Goal: Task Accomplishment & Management: Complete application form

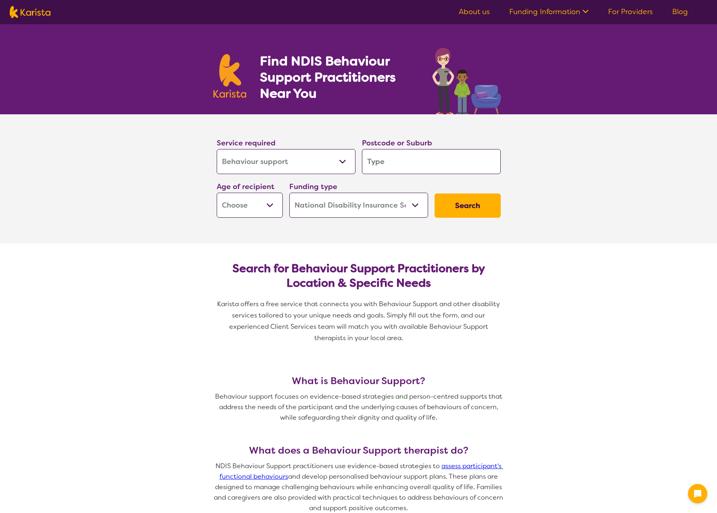
select select "Behaviour support"
select select "NDIS"
select select "Behaviour support"
select select "NDIS"
drag, startPoint x: 0, startPoint y: 0, endPoint x: 281, endPoint y: 161, distance: 323.5
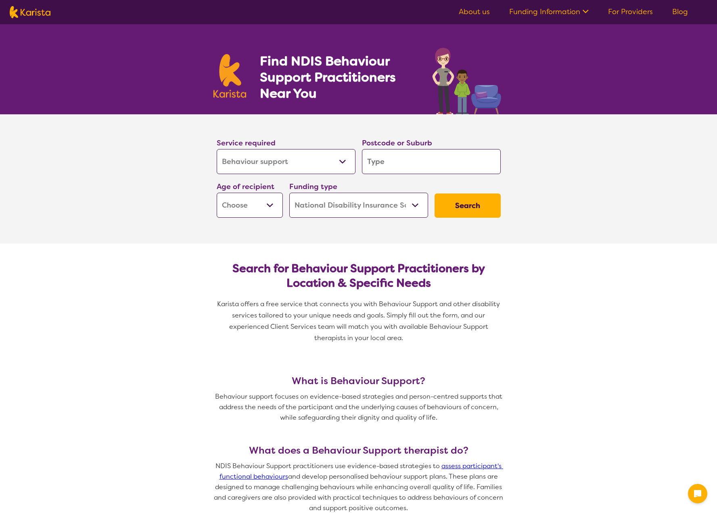
click at [281, 161] on select "Allied Health Assistant Assessment (ADHD or Autism) Behaviour support Counselli…" at bounding box center [286, 161] width 139 height 25
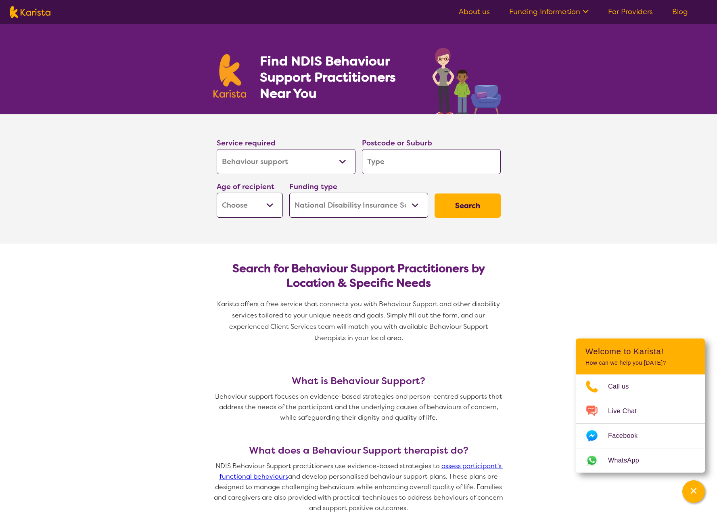
click at [473, 154] on input "search" at bounding box center [431, 161] width 139 height 25
type input "2046"
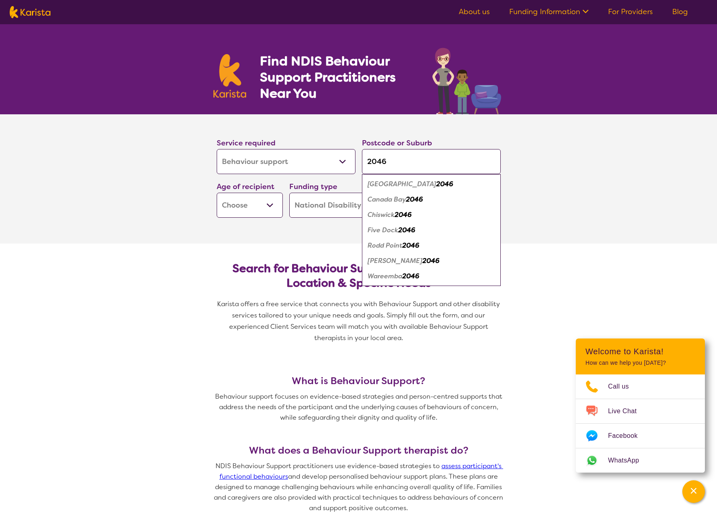
click at [270, 203] on select "Early Childhood - 0 to 9 Child - 10 to 11 Adolescent - 12 to 17 Adult - 18 to 6…" at bounding box center [250, 205] width 66 height 25
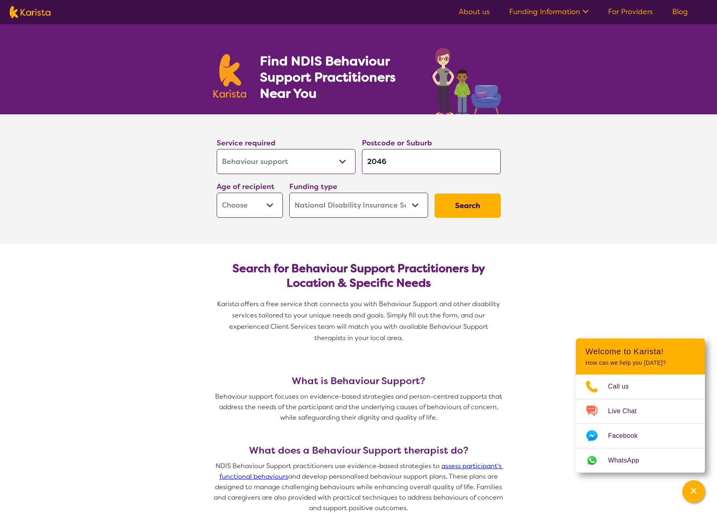
select select "EC"
click at [217, 193] on select "Early Childhood - 0 to 9 Child - 10 to 11 Adolescent - 12 to 17 Adult - 18 to 6…" at bounding box center [250, 205] width 66 height 25
select select "EC"
click at [415, 208] on select "Home Care Package (HCP) National Disability Insurance Scheme (NDIS) I don't know" at bounding box center [358, 205] width 139 height 25
select select "i-don-t-know"
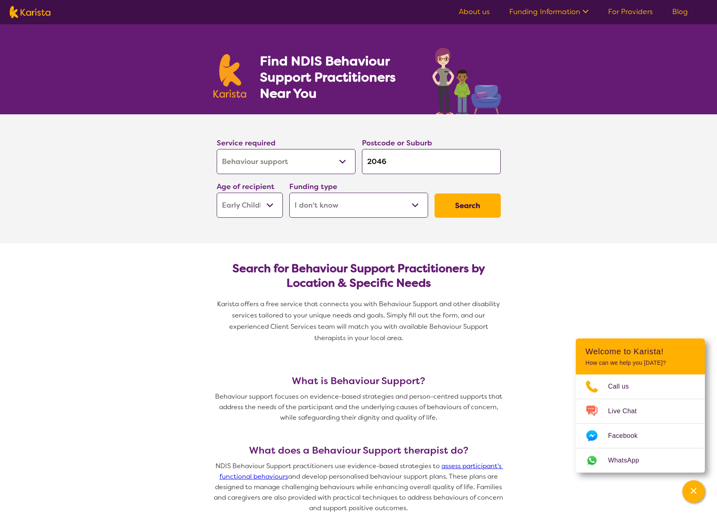
click at [289, 193] on select "Home Care Package (HCP) National Disability Insurance Scheme (NDIS) I don't know" at bounding box center [358, 205] width 139 height 25
select select "i-don-t-know"
click at [385, 205] on select "Home Care Package (HCP) National Disability Insurance Scheme (NDIS) I don't know" at bounding box center [358, 205] width 139 height 25
click at [289, 193] on select "Home Care Package (HCP) National Disability Insurance Scheme (NDIS) I don't know" at bounding box center [358, 205] width 139 height 25
click at [471, 207] on button "Search" at bounding box center [468, 205] width 66 height 24
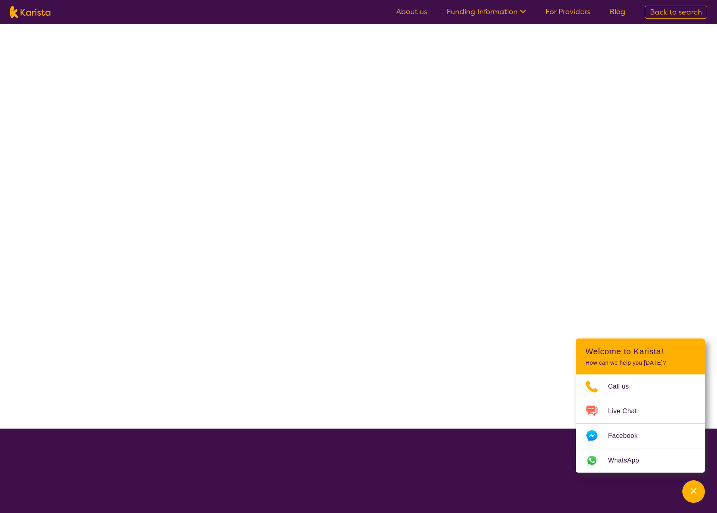
select select "Behaviour support"
select select "EC"
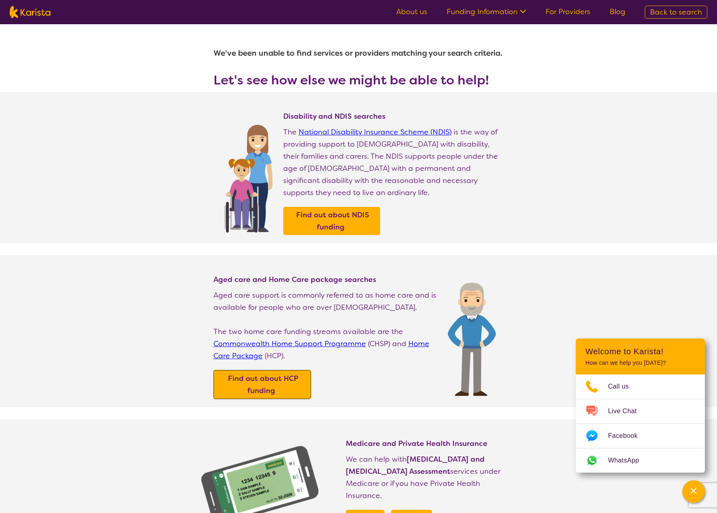
click at [233, 373] on b "Find out about HCP funding" at bounding box center [263, 384] width 70 height 22
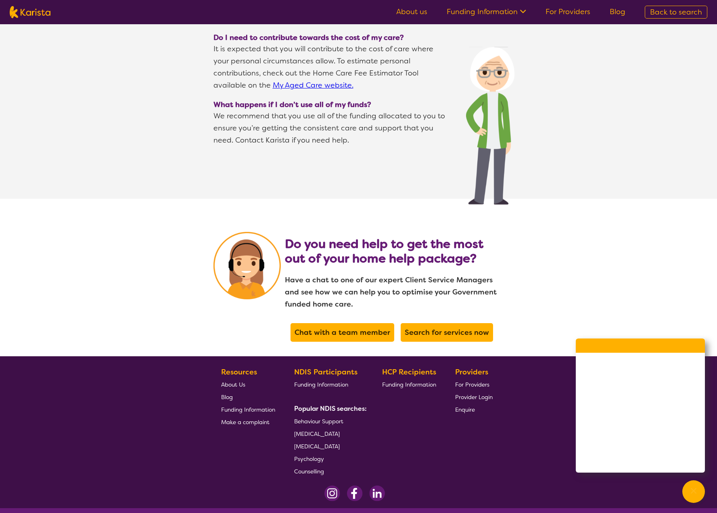
scroll to position [1523, 0]
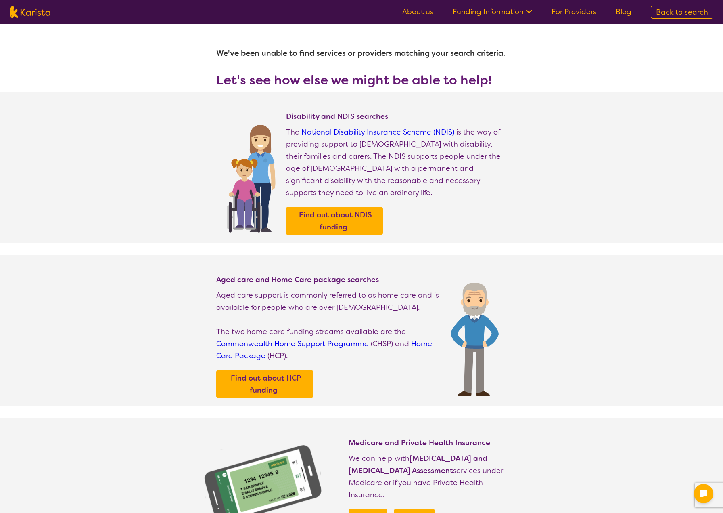
select select "Behaviour support"
select select "EC"
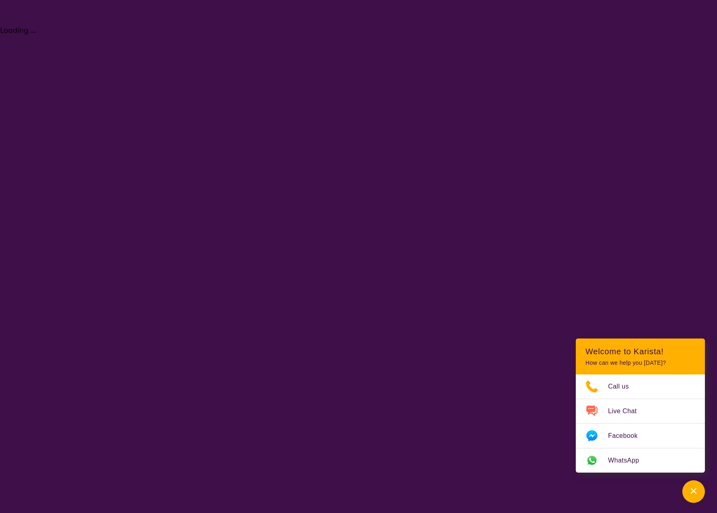
select select "Behaviour support"
select select "EC"
select select "NDIS"
select select "Behaviour support"
select select "EC"
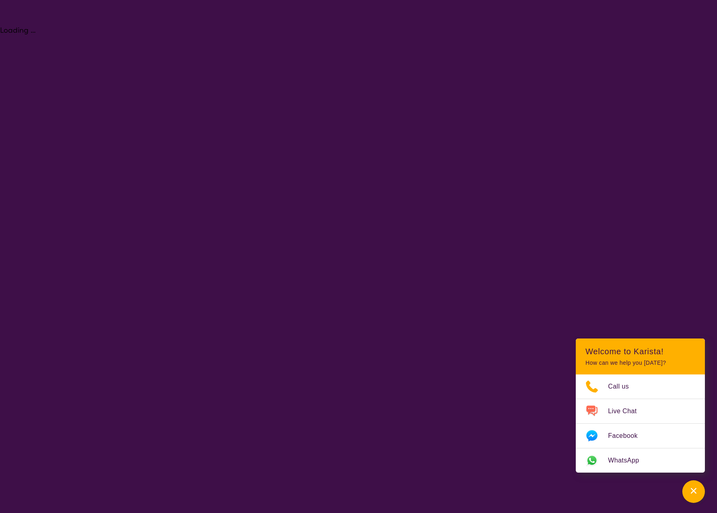
select select "NDIS"
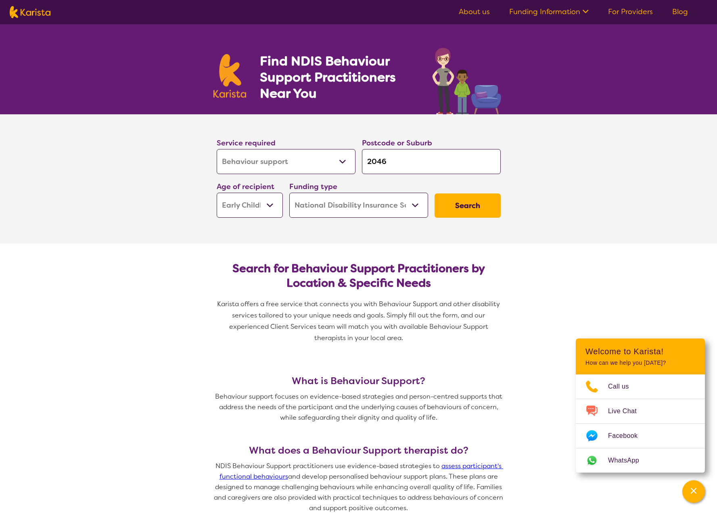
click at [401, 209] on select "Home Care Package (HCP) National Disability Insurance Scheme (NDIS) I don't know" at bounding box center [358, 205] width 139 height 25
select select
click at [289, 193] on select "Home Care Package (HCP) National Disability Insurance Scheme (NDIS) I don't know" at bounding box center [358, 205] width 139 height 25
select select
click at [455, 210] on button "Search" at bounding box center [468, 205] width 66 height 24
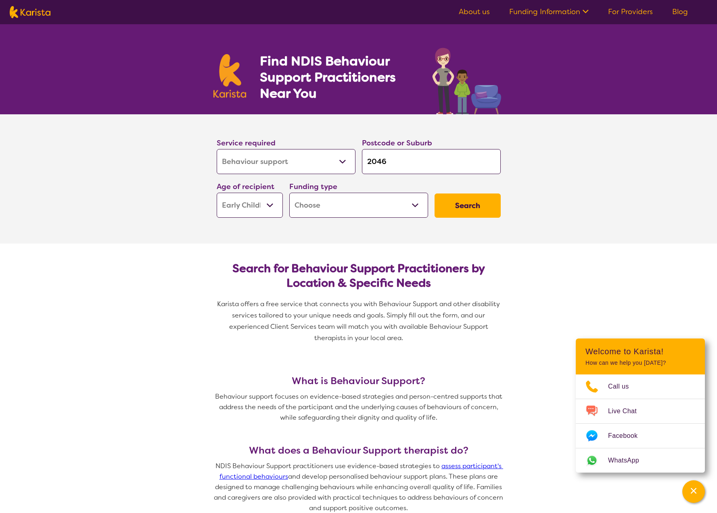
click at [409, 208] on select "Home Care Package (HCP) National Disability Insurance Scheme (NDIS) I don't know" at bounding box center [358, 205] width 139 height 25
select select "NDIS"
click at [289, 193] on select "Home Care Package (HCP) National Disability Insurance Scheme (NDIS) I don't know" at bounding box center [358, 205] width 139 height 25
select select "NDIS"
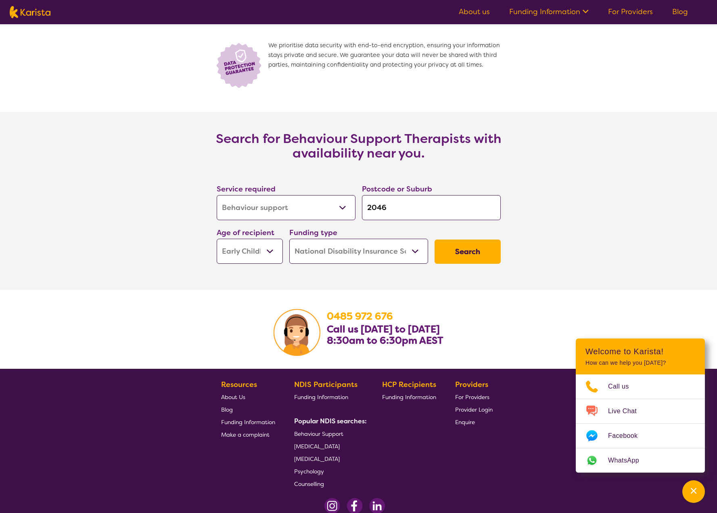
scroll to position [1121, 0]
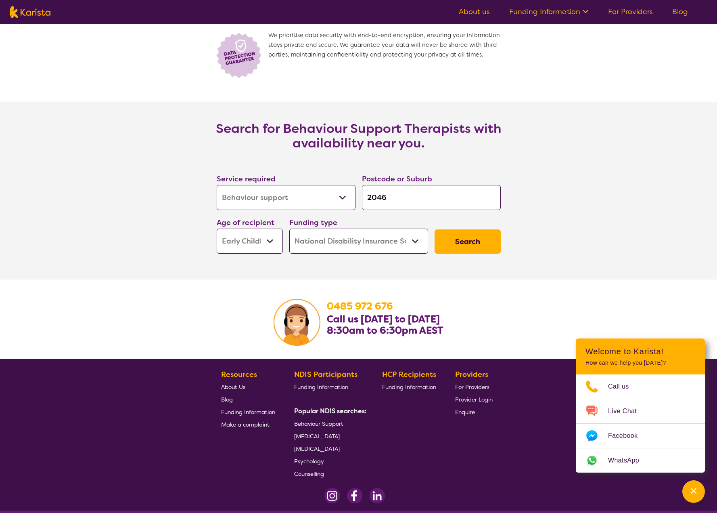
click at [466, 240] on button "Search" at bounding box center [468, 241] width 66 height 24
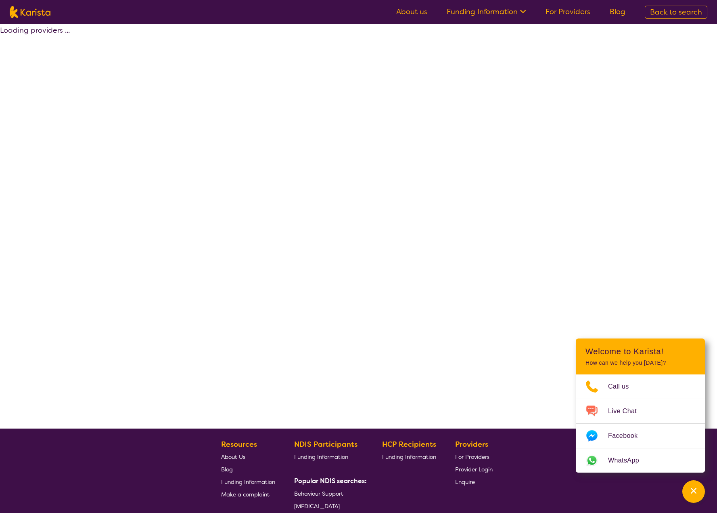
select select "by_score"
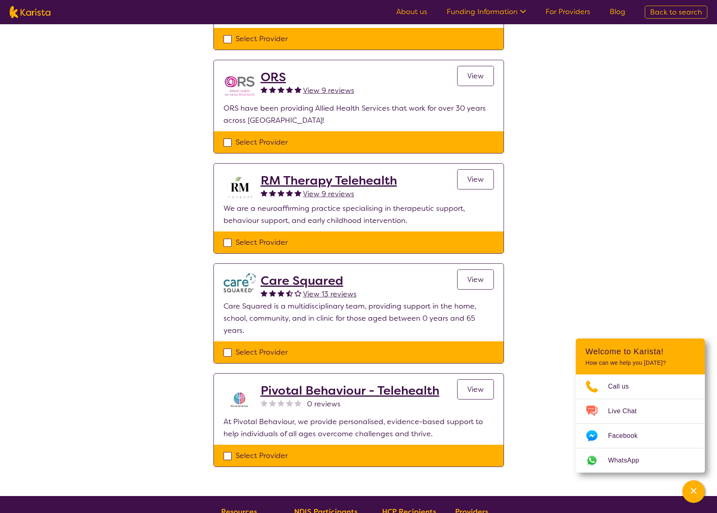
scroll to position [242, 0]
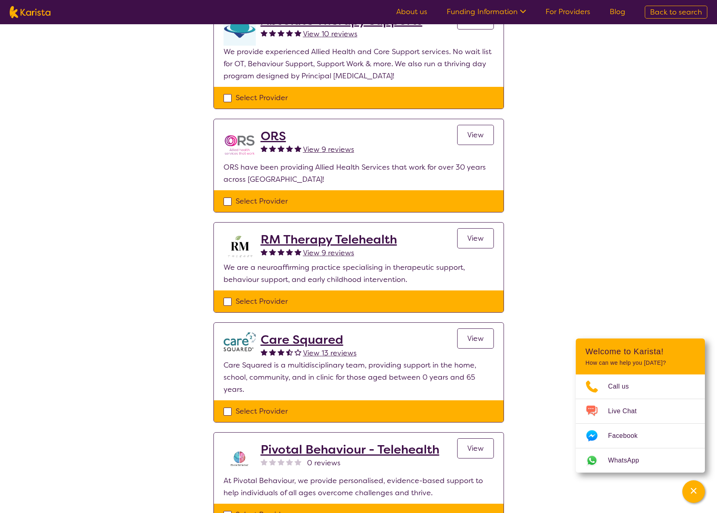
drag, startPoint x: 166, startPoint y: 348, endPoint x: 165, endPoint y: 311, distance: 37.2
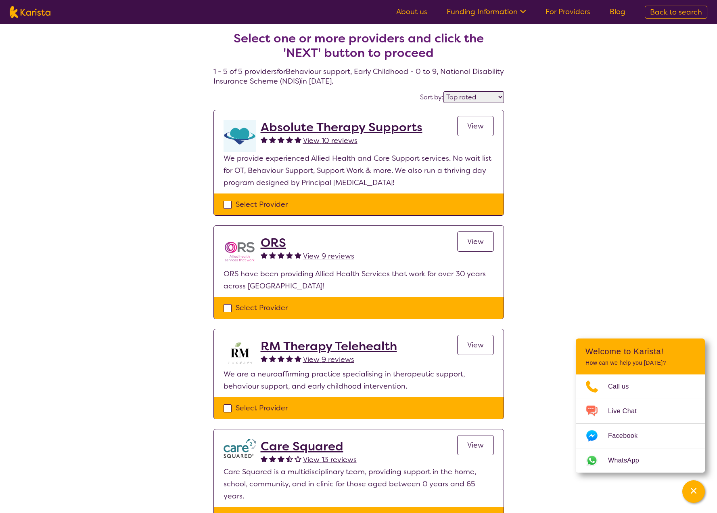
scroll to position [0, 0]
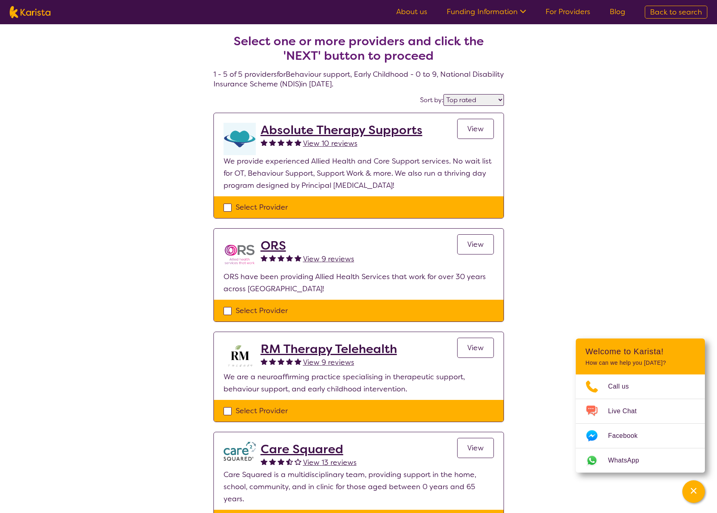
drag, startPoint x: 159, startPoint y: 357, endPoint x: 162, endPoint y: 289, distance: 67.5
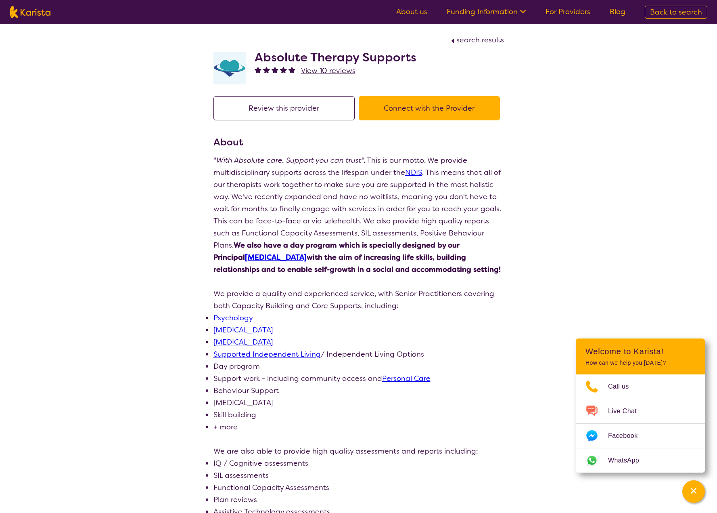
drag, startPoint x: 155, startPoint y: 262, endPoint x: 174, endPoint y: 186, distance: 78.5
click at [406, 110] on button "Connect with the Provider" at bounding box center [429, 108] width 141 height 24
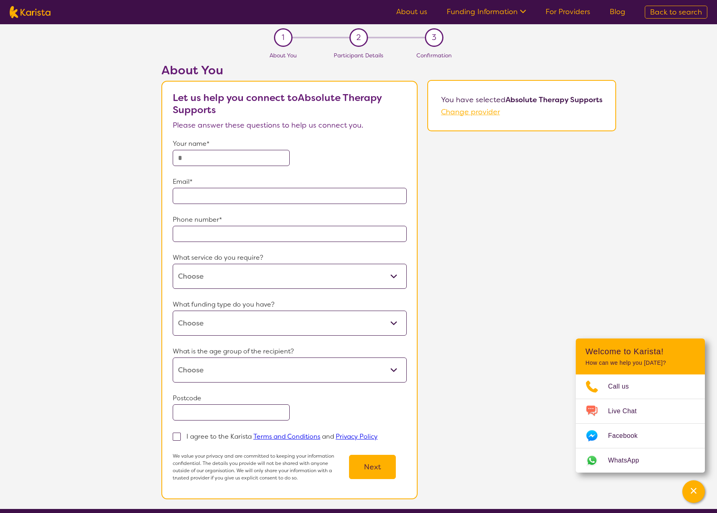
click at [204, 231] on input "tel" at bounding box center [290, 234] width 234 height 16
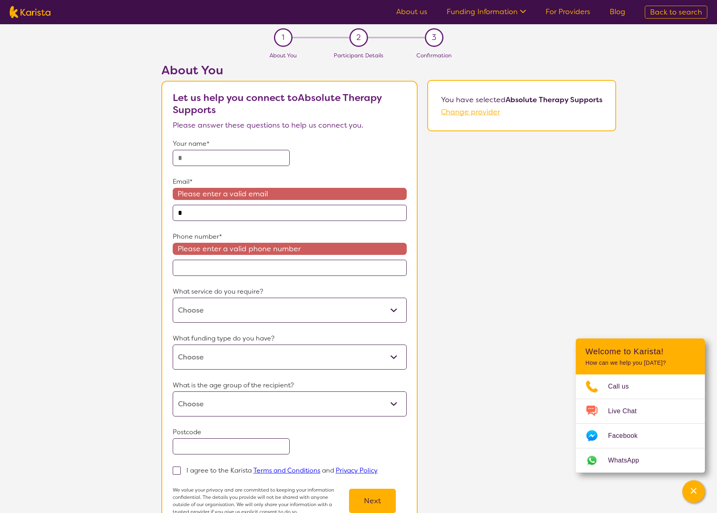
type input "*"
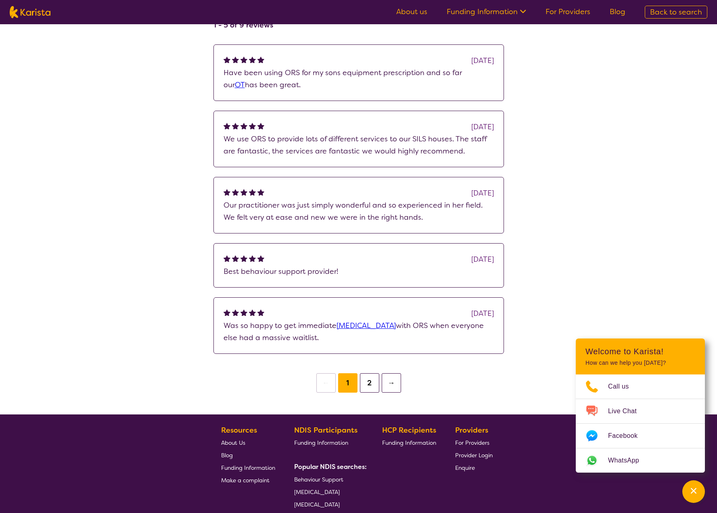
scroll to position [525, 0]
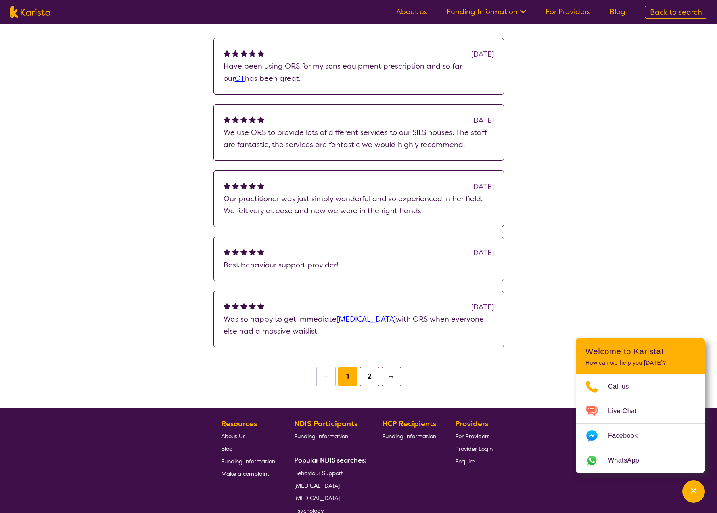
click at [371, 386] on button "2" at bounding box center [369, 376] width 19 height 19
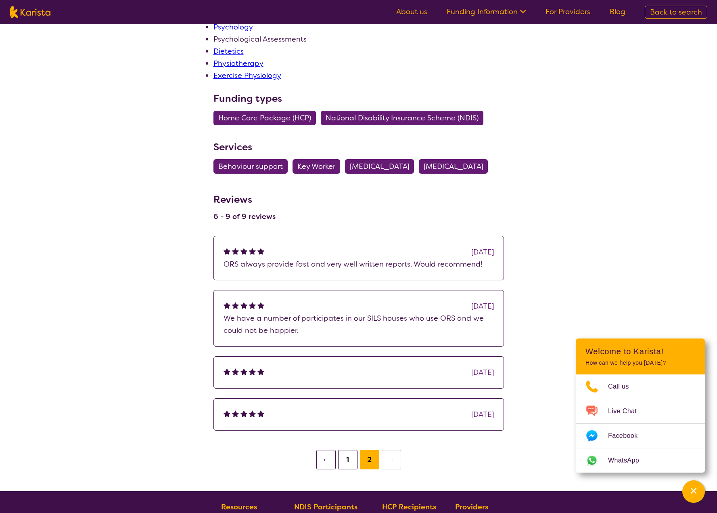
scroll to position [321, 0]
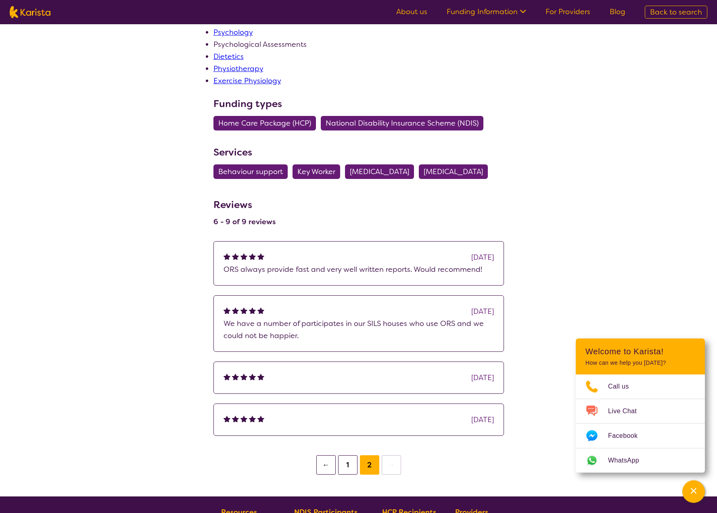
drag, startPoint x: 177, startPoint y: 347, endPoint x: 180, endPoint y: 330, distance: 16.9
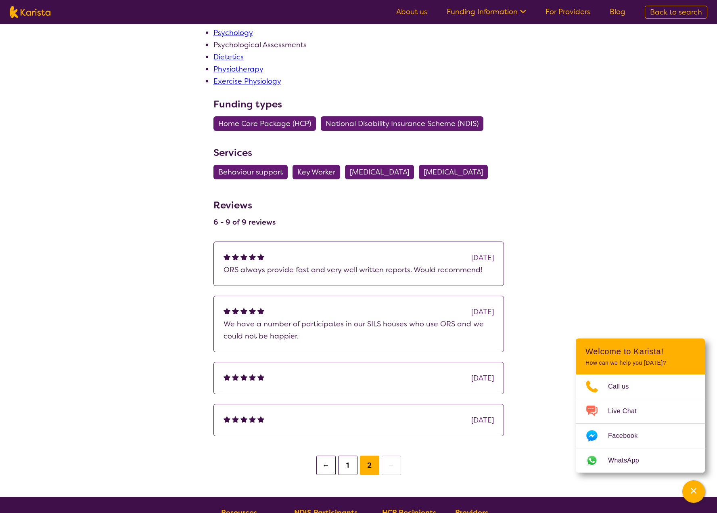
click at [124, 344] on div "search results ORS View 9 reviews Review this provider Connect with the Provide…" at bounding box center [358, 90] width 717 height 774
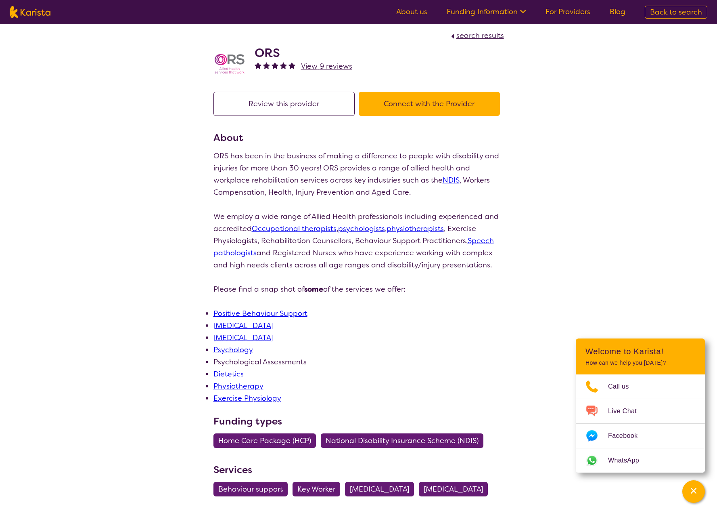
scroll to position [0, 0]
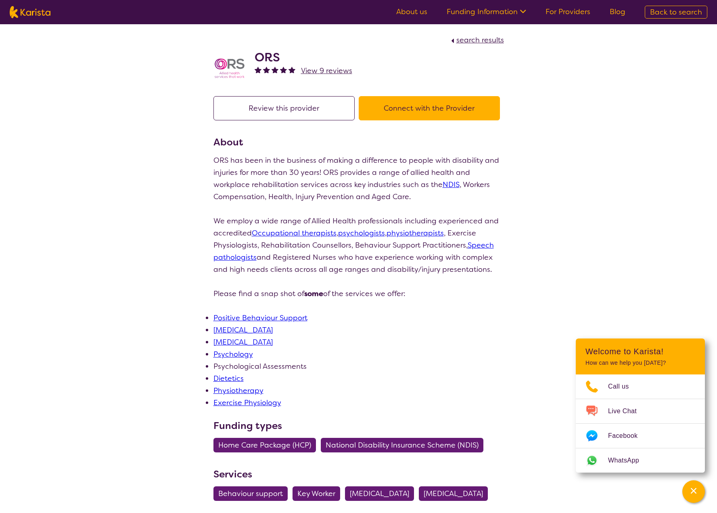
click at [435, 111] on button "Connect with the Provider" at bounding box center [429, 108] width 141 height 24
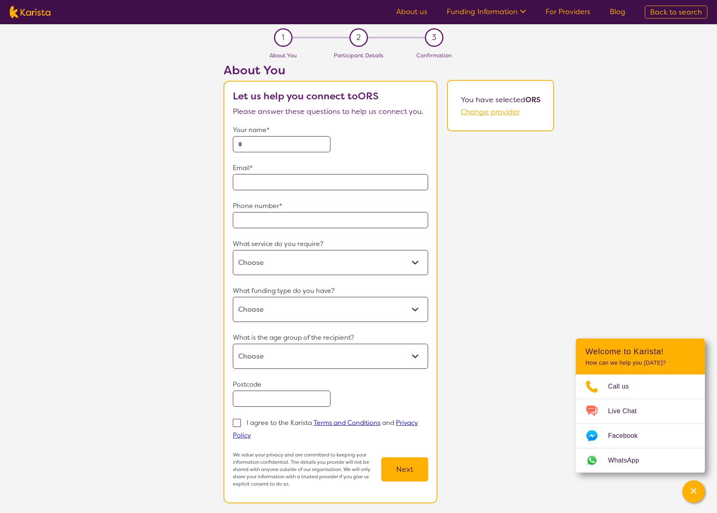
click at [279, 145] on input "text" at bounding box center [282, 144] width 98 height 16
type input "**********"
type input "2046"
click at [268, 229] on form "**********" at bounding box center [330, 305] width 195 height 363
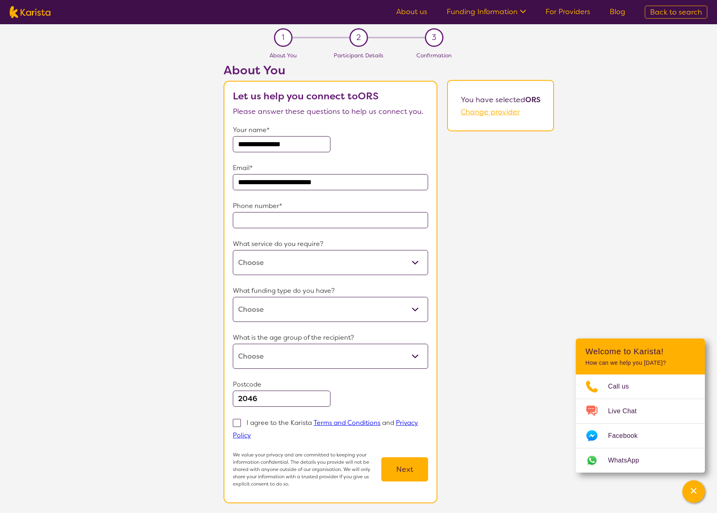
click at [275, 222] on input "tel" at bounding box center [330, 220] width 195 height 16
type input "**********"
click at [271, 265] on select "Behaviour support Key Worker Occupational therapy Speech therapy" at bounding box center [330, 262] width 195 height 25
select select "31"
click at [233, 250] on select "Behaviour support Key Worker Occupational therapy Speech therapy" at bounding box center [330, 262] width 195 height 25
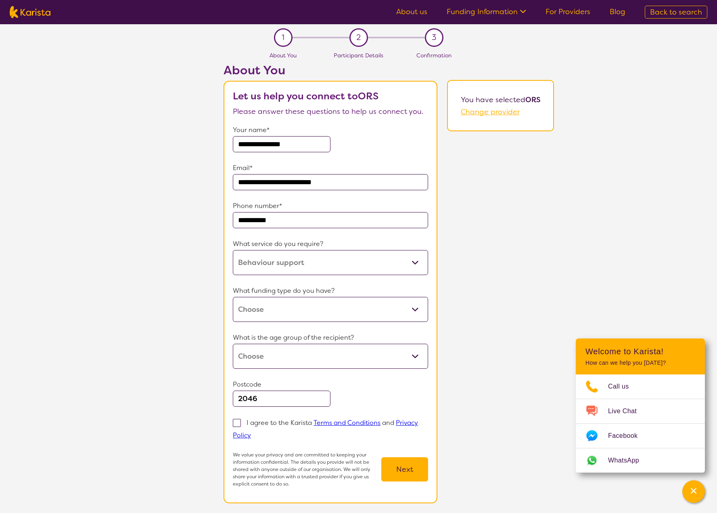
click at [287, 307] on select "Home Care Package (HCP) National Disability Insurance Scheme (NDIS) I don't know" at bounding box center [330, 309] width 195 height 25
select select "NDIS"
click at [233, 297] on select "Home Care Package (HCP) National Disability Insurance Scheme (NDIS) I don't know" at bounding box center [330, 309] width 195 height 25
click at [316, 357] on select "Early Childhood - 0 to 9 Child - 10 to 11 Adolescent - 12 to 17 Adult - 18 to 6…" at bounding box center [330, 356] width 195 height 25
select select "EC"
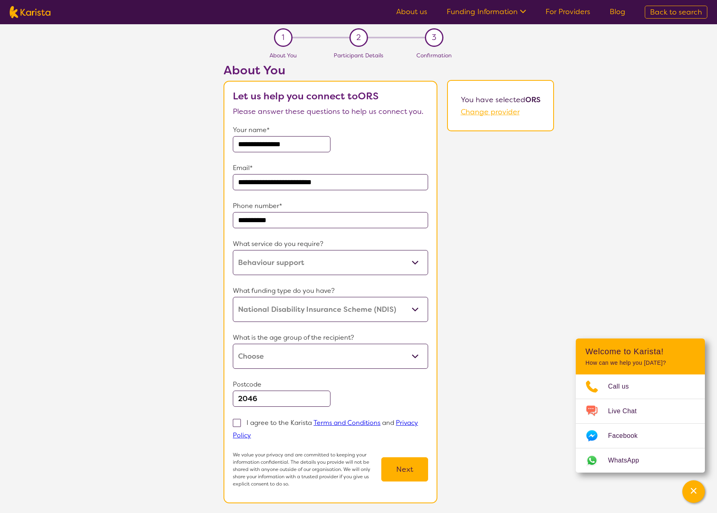
click at [233, 344] on select "Early Childhood - 0 to 9 Child - 10 to 11 Adolescent - 12 to 17 Adult - 18 to 6…" at bounding box center [330, 356] width 195 height 25
click at [238, 425] on span at bounding box center [237, 423] width 8 height 8
click at [251, 432] on input "I agree to the Karista Terms and Conditions and Privacy Policy" at bounding box center [253, 434] width 5 height 5
checkbox input "true"
click at [405, 478] on button "Next" at bounding box center [404, 469] width 47 height 24
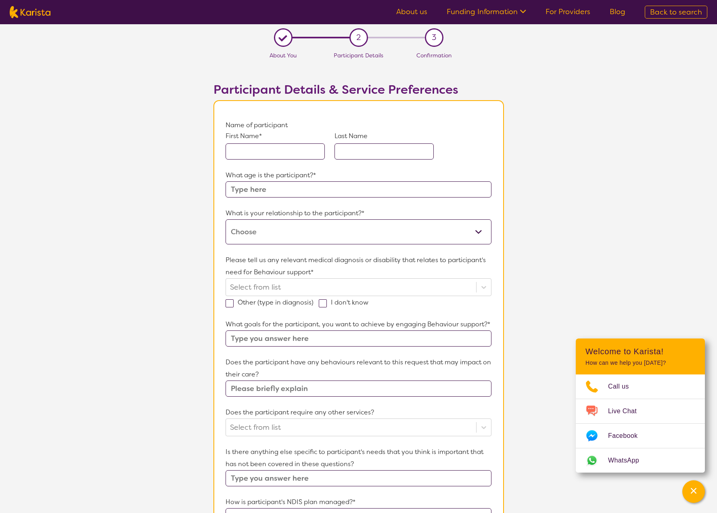
click at [279, 153] on input "text" at bounding box center [275, 151] width 99 height 16
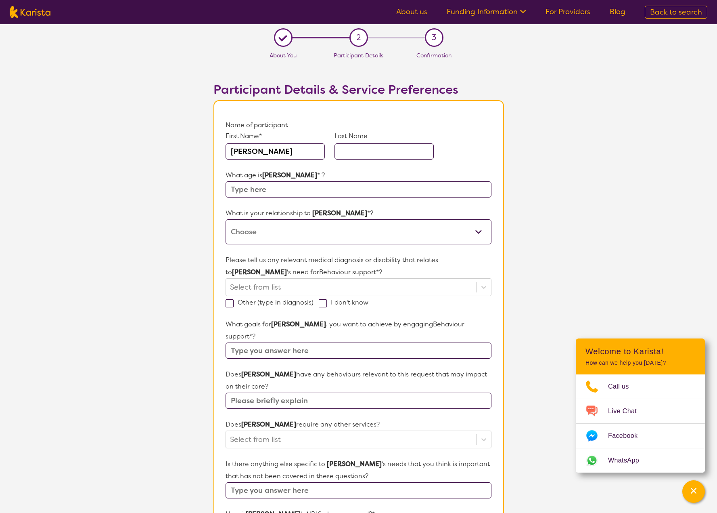
type input "Valentina"
type input "Gomez"
type input "3"
select select "I am their parent"
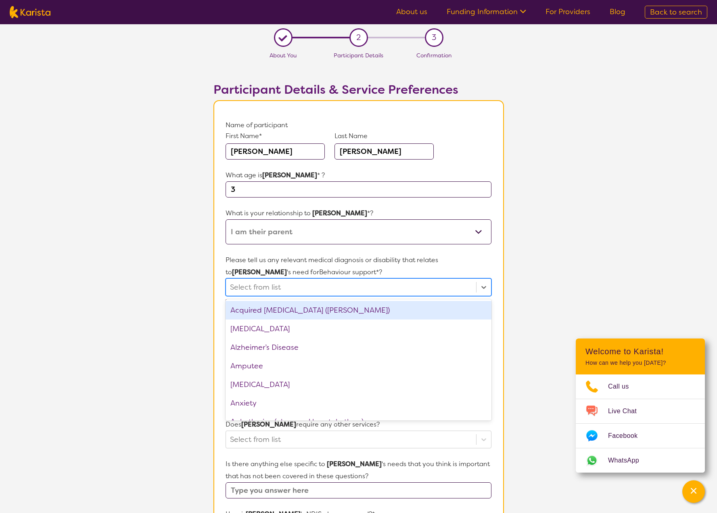
scroll to position [1275, 0]
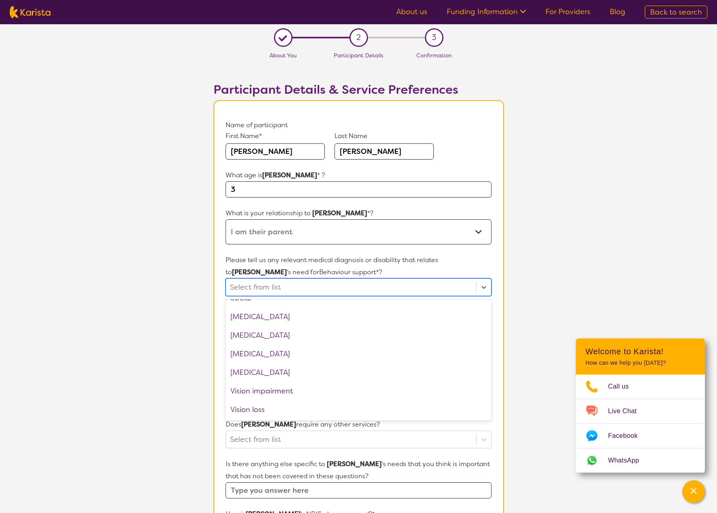
click at [145, 251] on section "L About You 2 Participant Details 3 Confirmation Participant Details & Service …" at bounding box center [358, 386] width 717 height 724
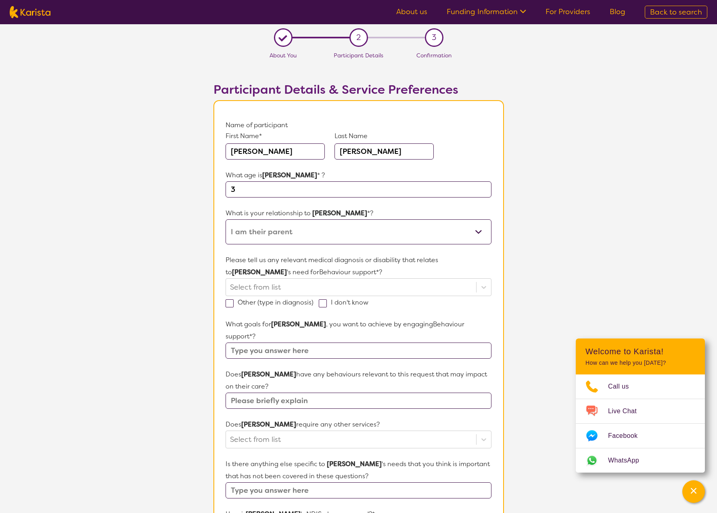
click at [327, 304] on label "I don't know" at bounding box center [346, 302] width 55 height 8
click at [369, 304] on input "I don't know" at bounding box center [371, 301] width 5 height 5
checkbox input "true"
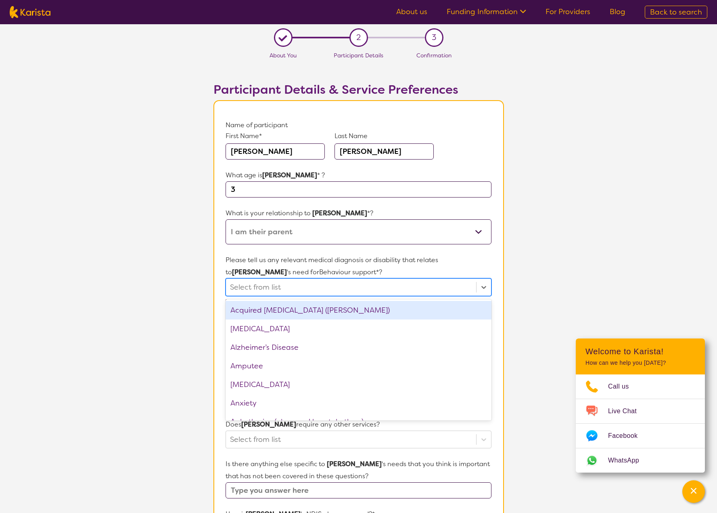
click at [259, 287] on div at bounding box center [351, 287] width 242 height 14
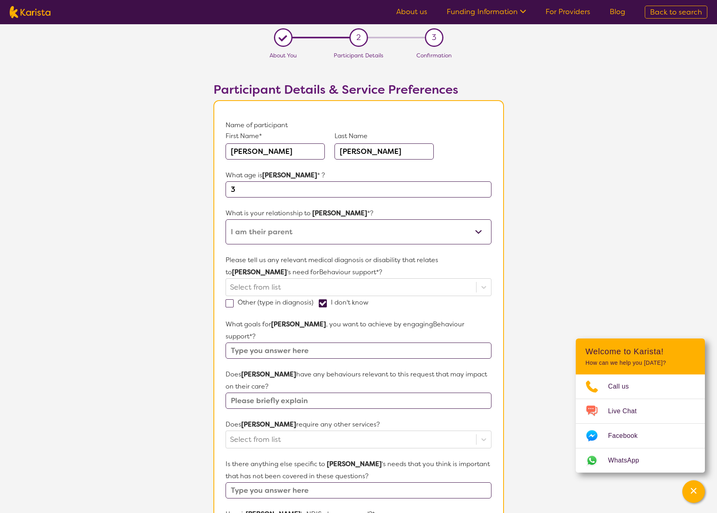
click at [236, 344] on input "text" at bounding box center [359, 350] width 266 height 16
type input "Less extreme tantrums (self harm, harm to others)"
type input "biting, scratching when extremely upset"
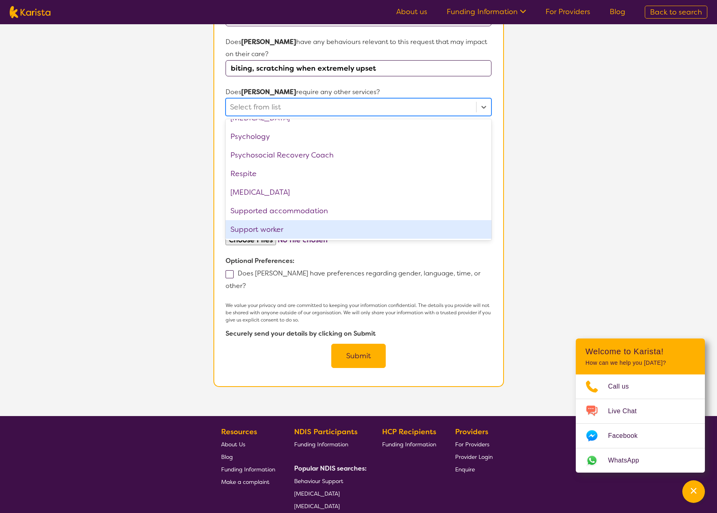
scroll to position [374, 0]
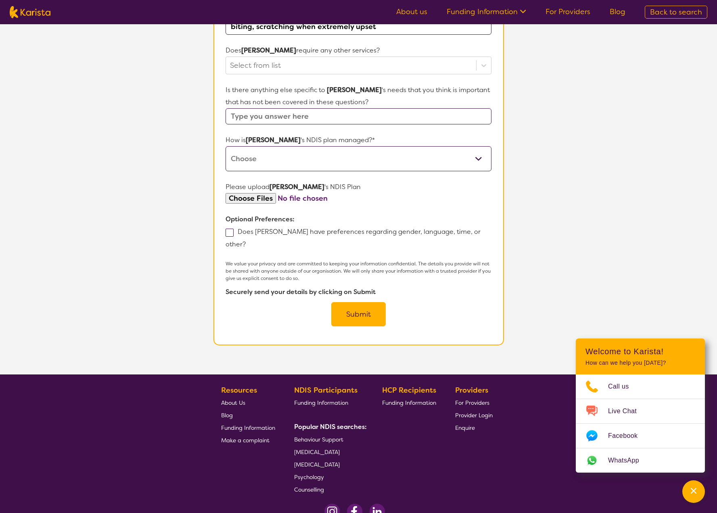
click at [114, 374] on footer "Resources About Us Blog Funding Information Make a complaint NDIS Participants …" at bounding box center [358, 450] width 717 height 152
click at [356, 108] on input "text" at bounding box center [359, 116] width 266 height 16
type input "very hard to know what triggers her. Been checked by Pediatrician and no issues…"
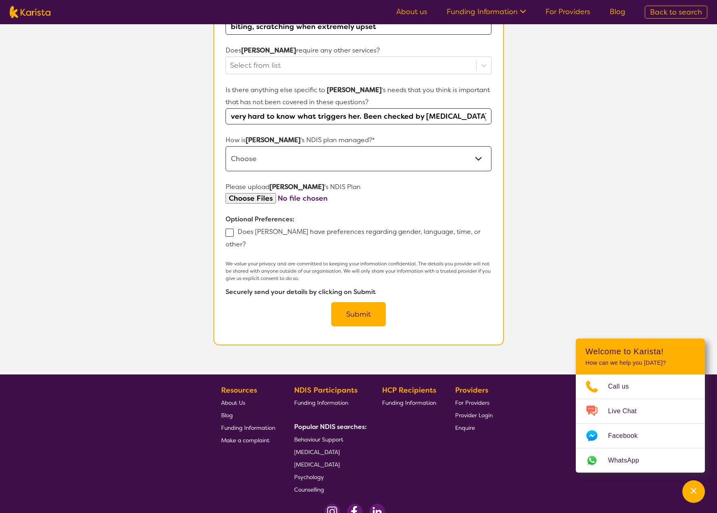
click at [454, 149] on select "Self-managed NDIS plan Managed by a registered plan management provider (not th…" at bounding box center [359, 158] width 266 height 25
select select "I'm not sure"
click at [226, 146] on select "Self-managed NDIS plan Managed by a registered plan management provider (not th…" at bounding box center [359, 158] width 266 height 25
click at [231, 108] on input "very hard to know what triggers her. Been checked by Pediatrician and no issues…" at bounding box center [359, 116] width 266 height 16
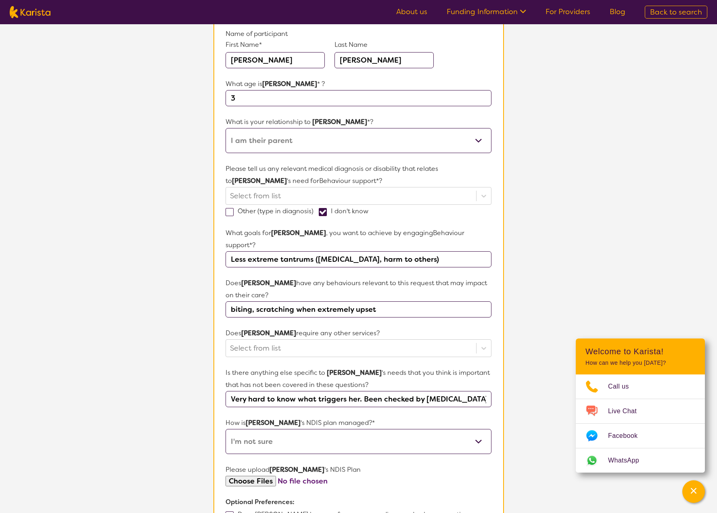
scroll to position [0, 57]
drag, startPoint x: 445, startPoint y: 386, endPoint x: 549, endPoint y: 386, distance: 103.7
click at [549, 386] on section "L About You 2 Participant Details 3 Confirmation Participant Details & Service …" at bounding box center [358, 295] width 717 height 724
click at [485, 391] on input "Very hard to know what triggers her. Been checked by Pediatrician and no issues…" at bounding box center [359, 399] width 266 height 16
click at [484, 391] on input "Very hard to know what triggers her. Been checked by Pediatrician and no issues…" at bounding box center [359, 399] width 266 height 16
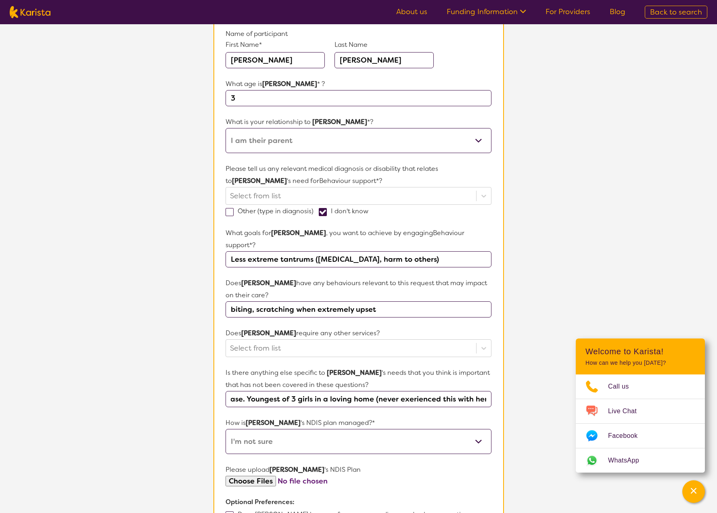
scroll to position [0, 413]
click at [488, 391] on input "Very hard to know what triggers her. Been checked by Pediatrician and no issues…" at bounding box center [359, 399] width 266 height 16
click at [486, 391] on input "Very hard to know what triggers her. Been checked by Pediatrician and no issues…" at bounding box center [359, 399] width 266 height 16
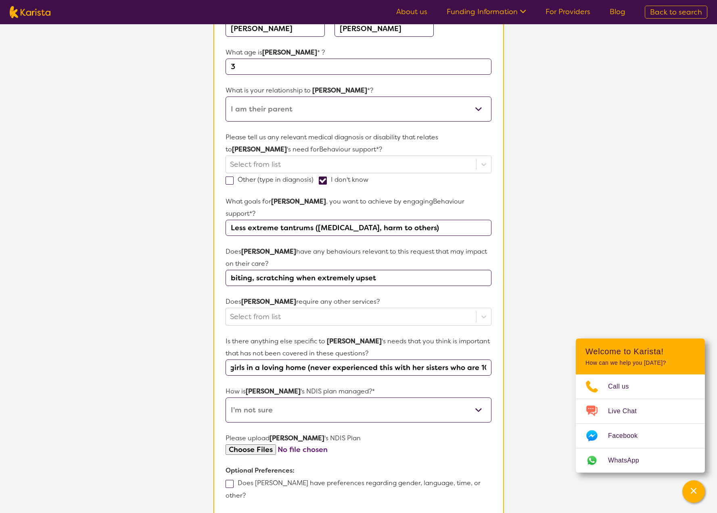
scroll to position [161, 0]
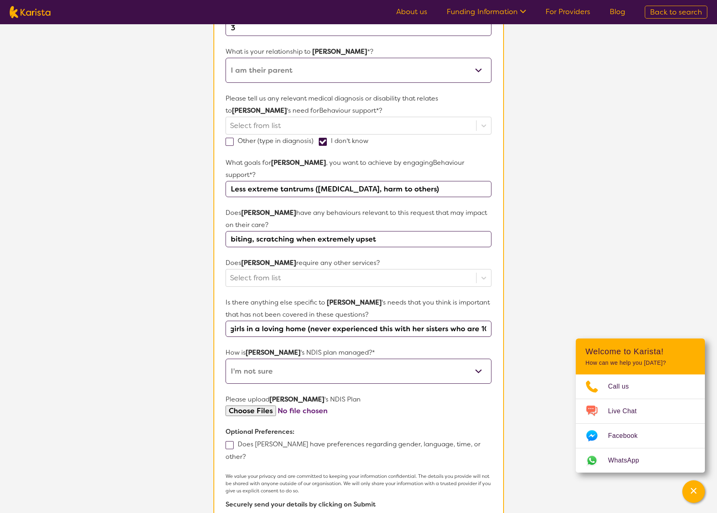
type input "Very hard to know what triggers her. Been checked by Pediatrician and no issues…"
click at [321, 141] on span at bounding box center [323, 142] width 8 height 8
click at [369, 141] on input "I don't know" at bounding box center [371, 140] width 5 height 5
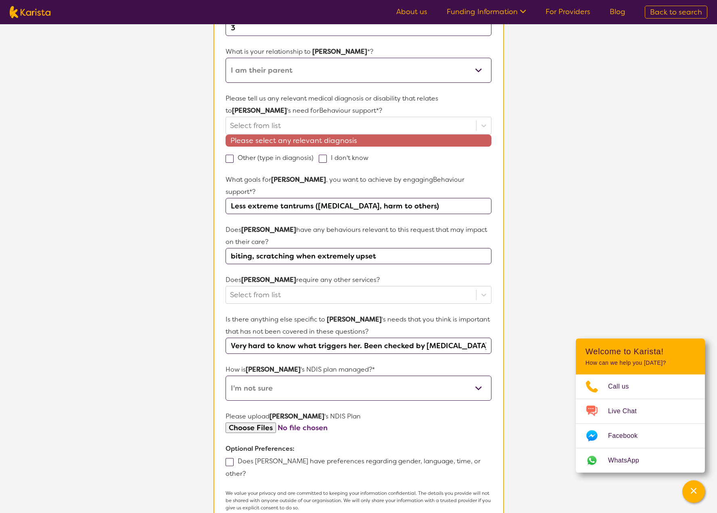
click at [320, 158] on span at bounding box center [323, 159] width 8 height 8
click at [369, 158] on input "I don't know" at bounding box center [371, 157] width 5 height 5
checkbox input "true"
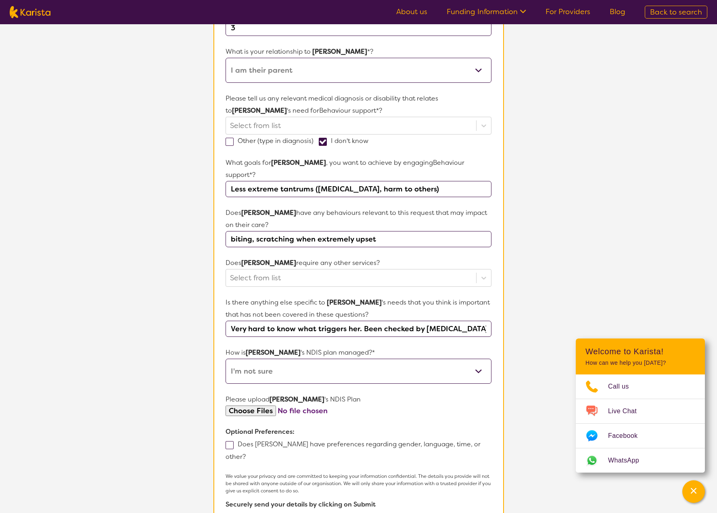
click at [178, 286] on section "L About You 2 Participant Details 3 Confirmation Participant Details & Service …" at bounding box center [358, 225] width 717 height 724
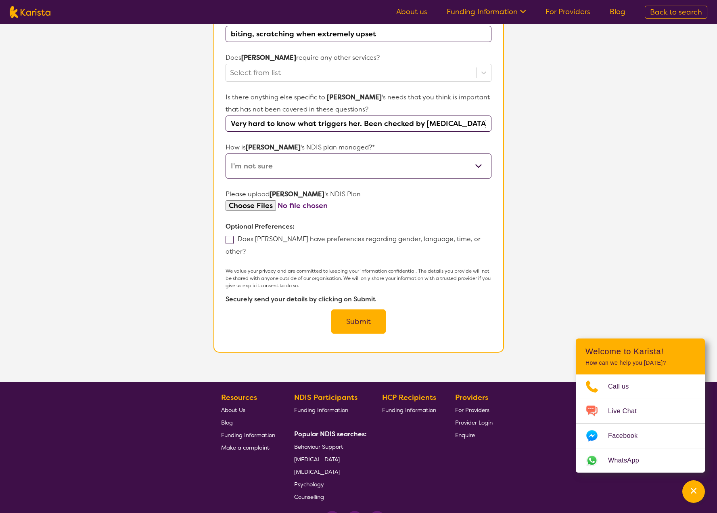
scroll to position [405, 0]
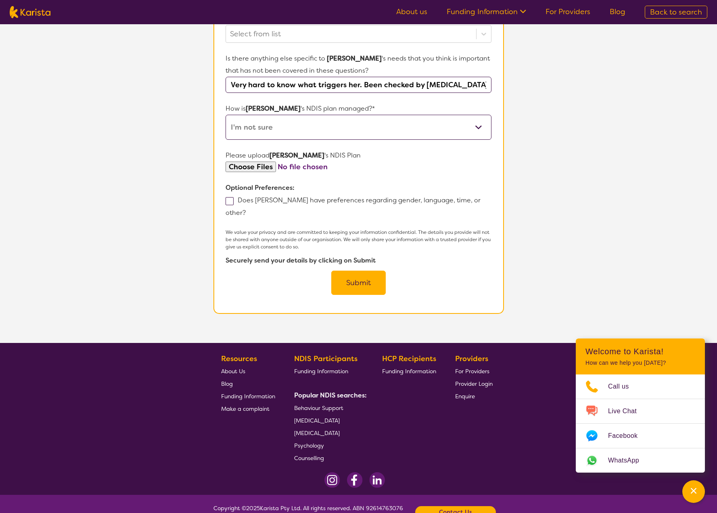
click at [353, 270] on button "Submit" at bounding box center [358, 282] width 54 height 24
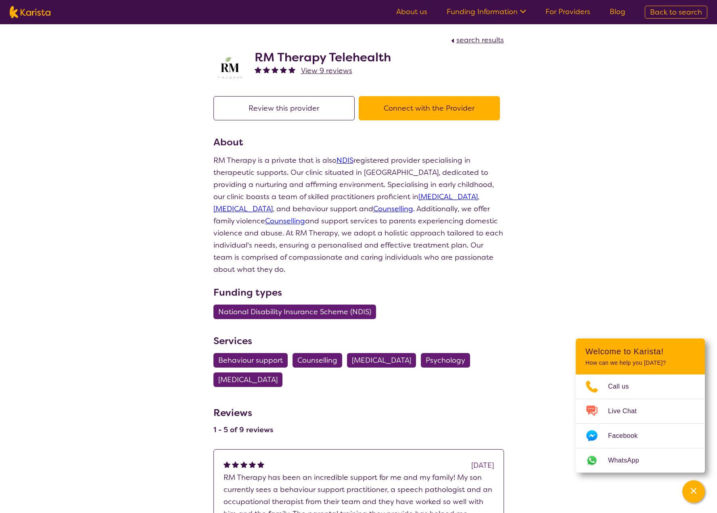
drag, startPoint x: 147, startPoint y: 258, endPoint x: 152, endPoint y: 161, distance: 97.4
